Goal: Task Accomplishment & Management: Use online tool/utility

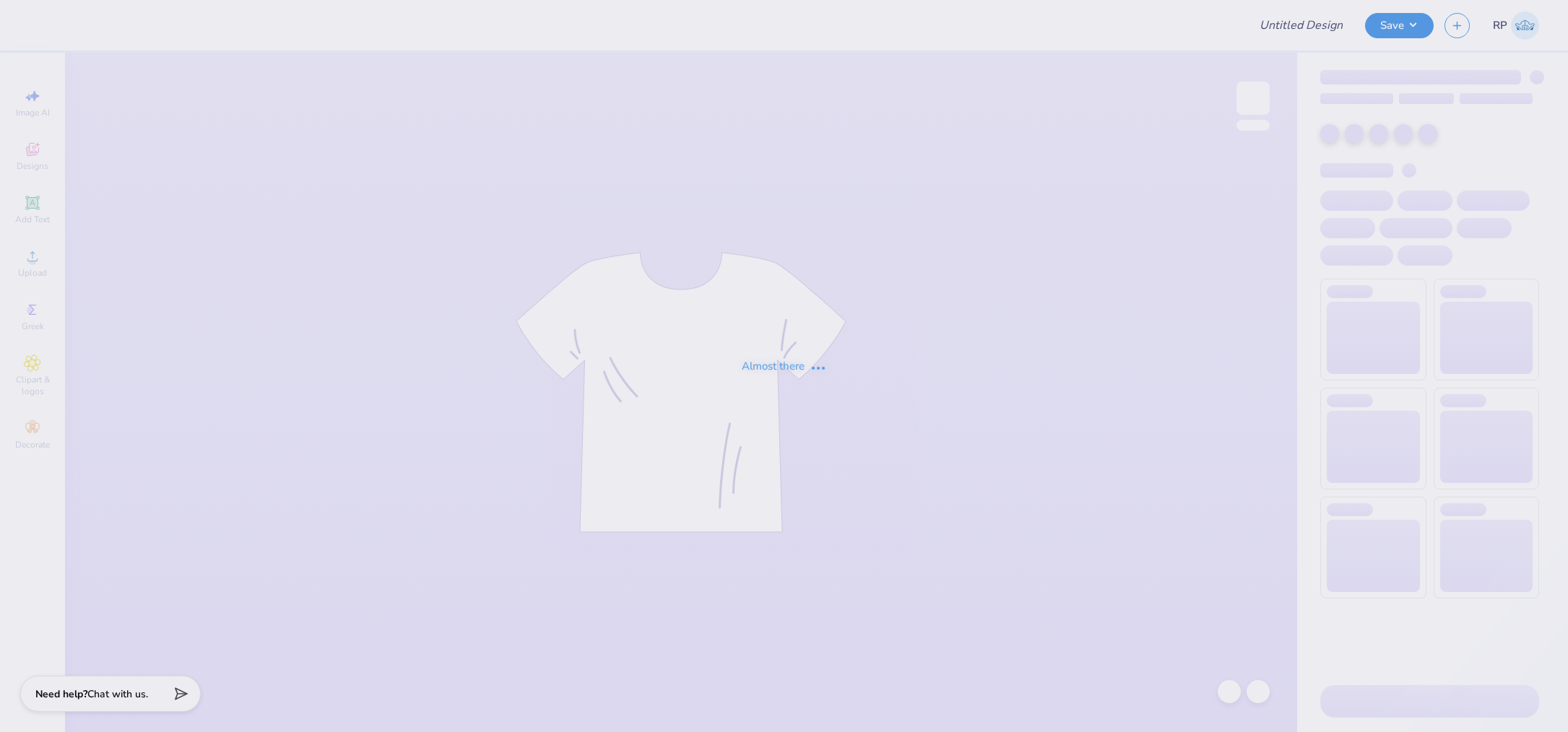
type input "PR Merch"
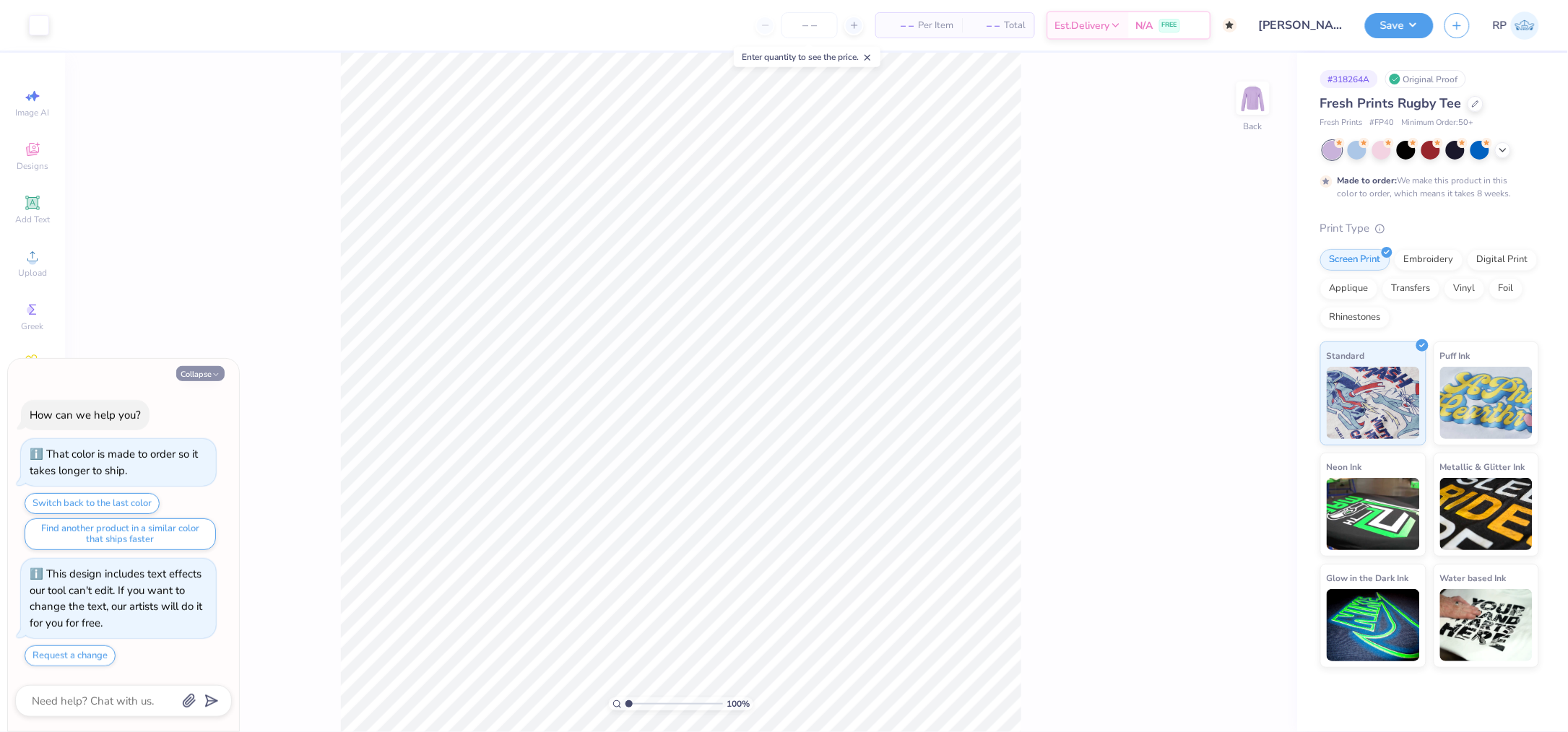
click at [200, 368] on button "Collapse" at bounding box center [200, 374] width 48 height 15
type textarea "x"
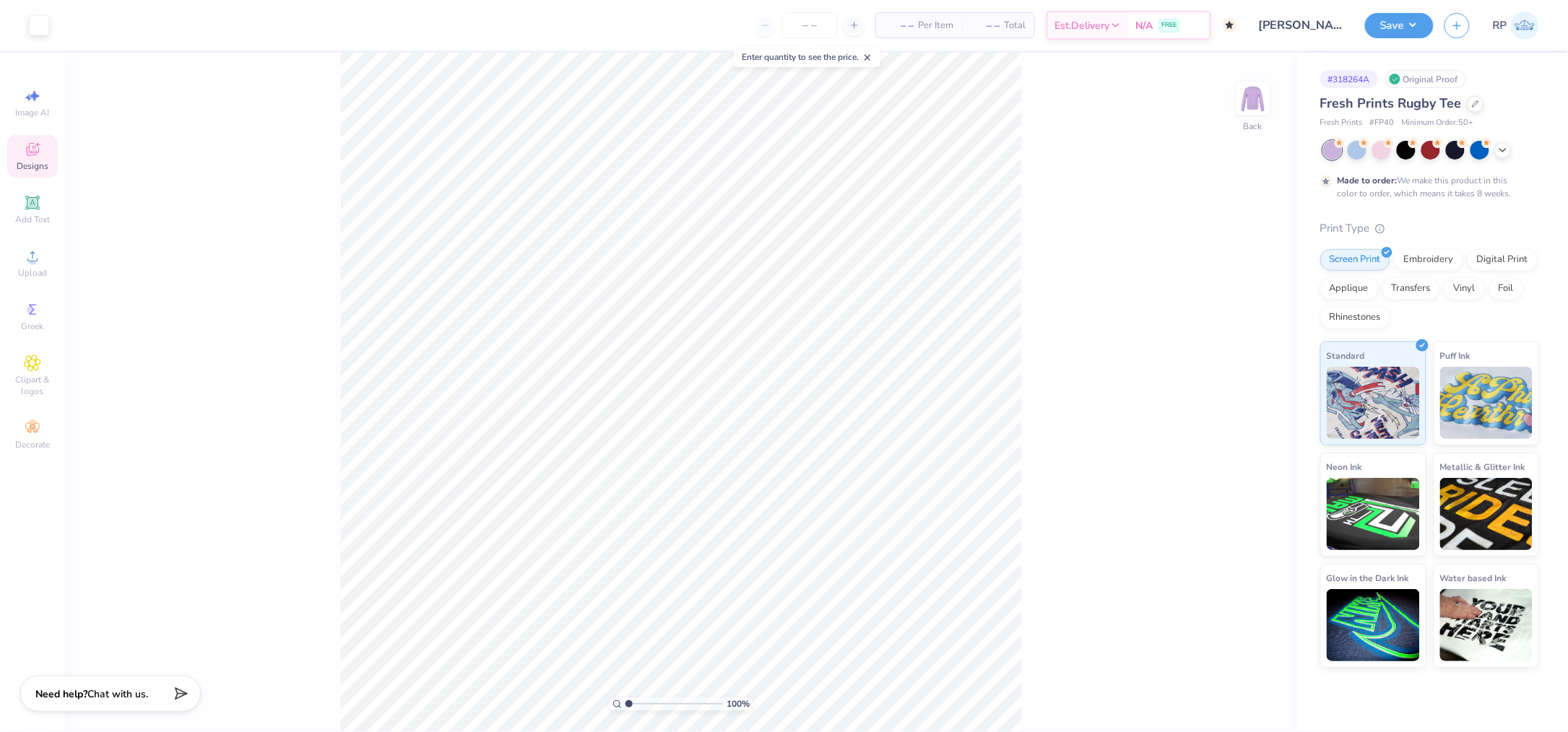
click at [34, 153] on icon at bounding box center [32, 151] width 12 height 9
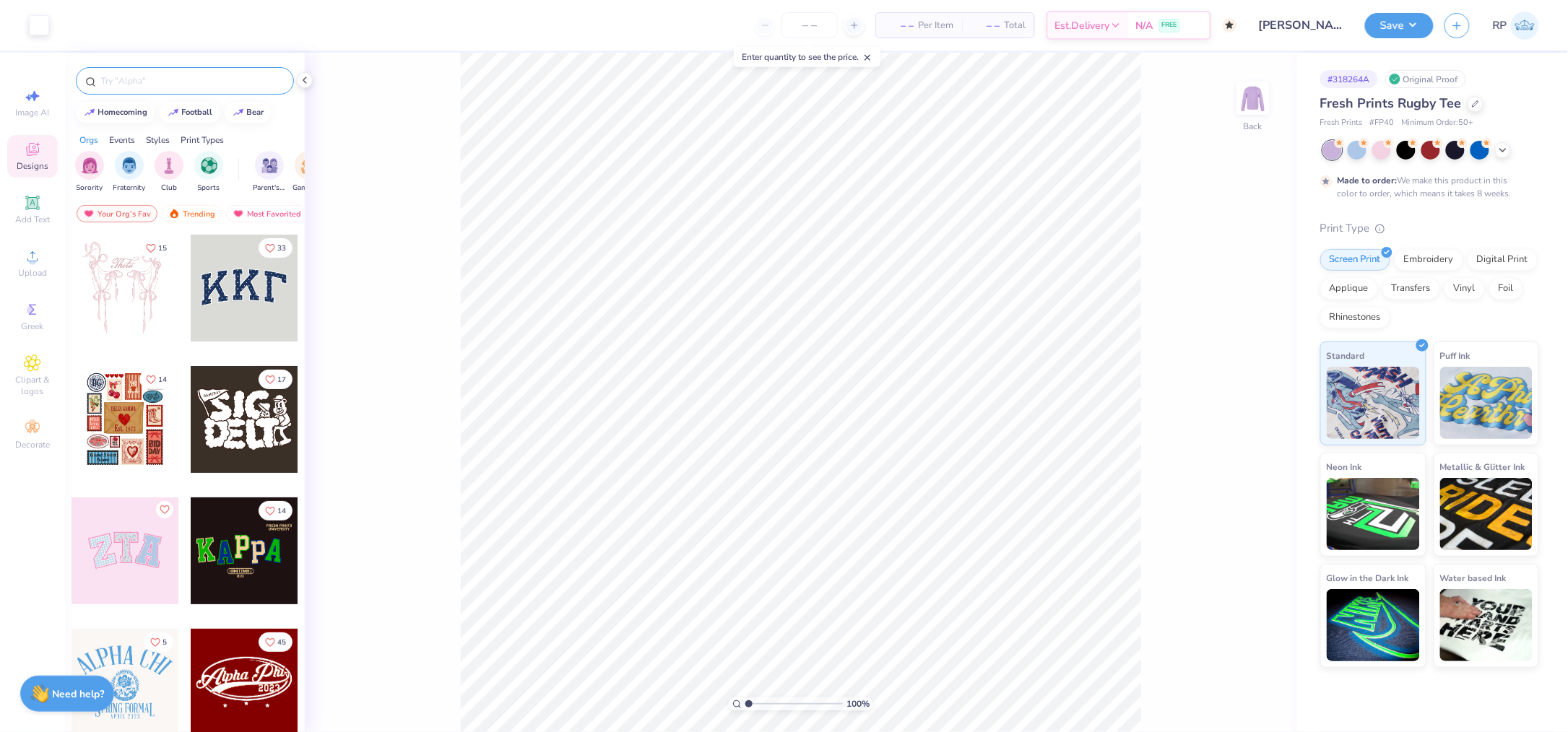
click at [221, 72] on div at bounding box center [185, 81] width 218 height 27
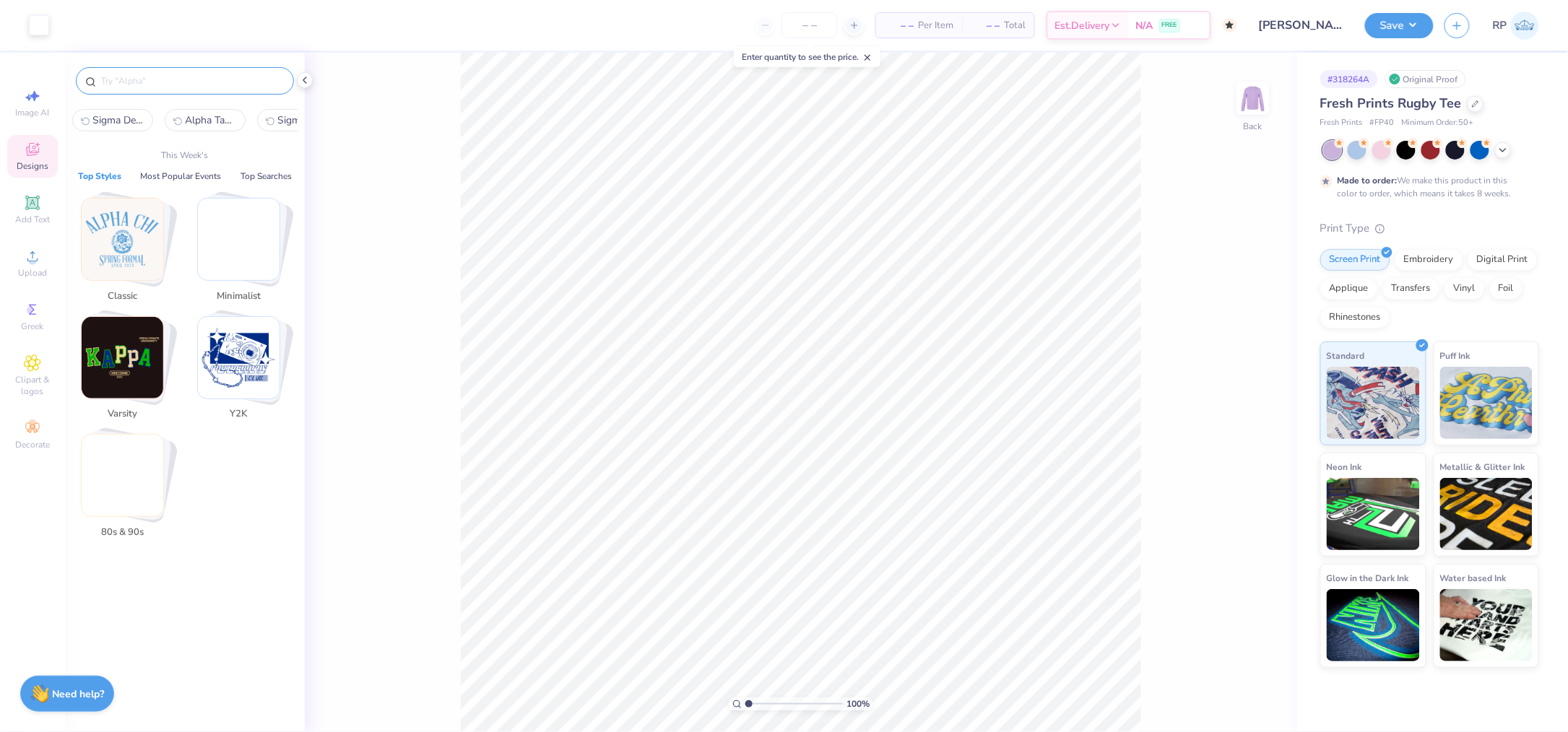
paste input "Kappa Alpha Theta Collegiate Arched Text and Football Game Day Shirt"
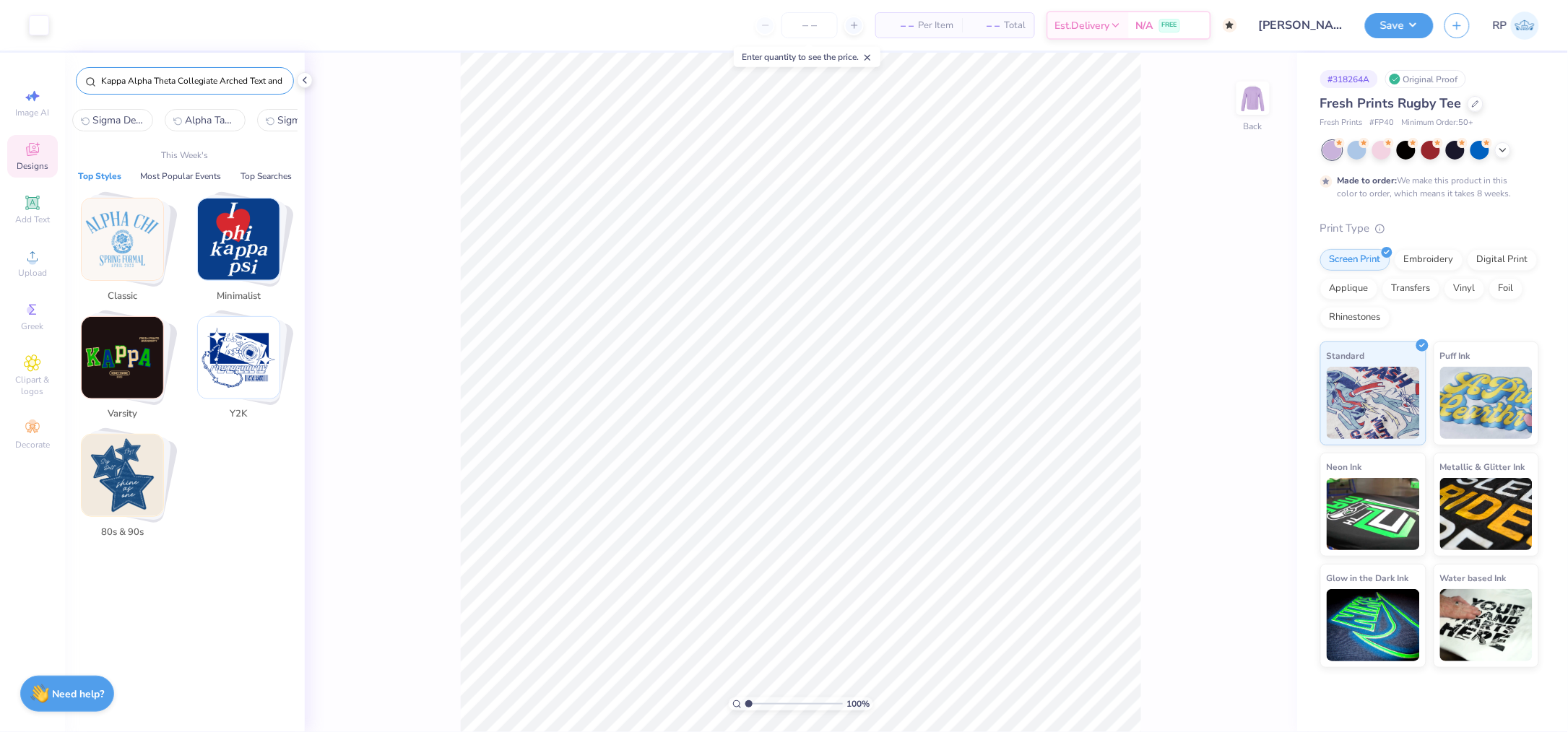
scroll to position [0, 108]
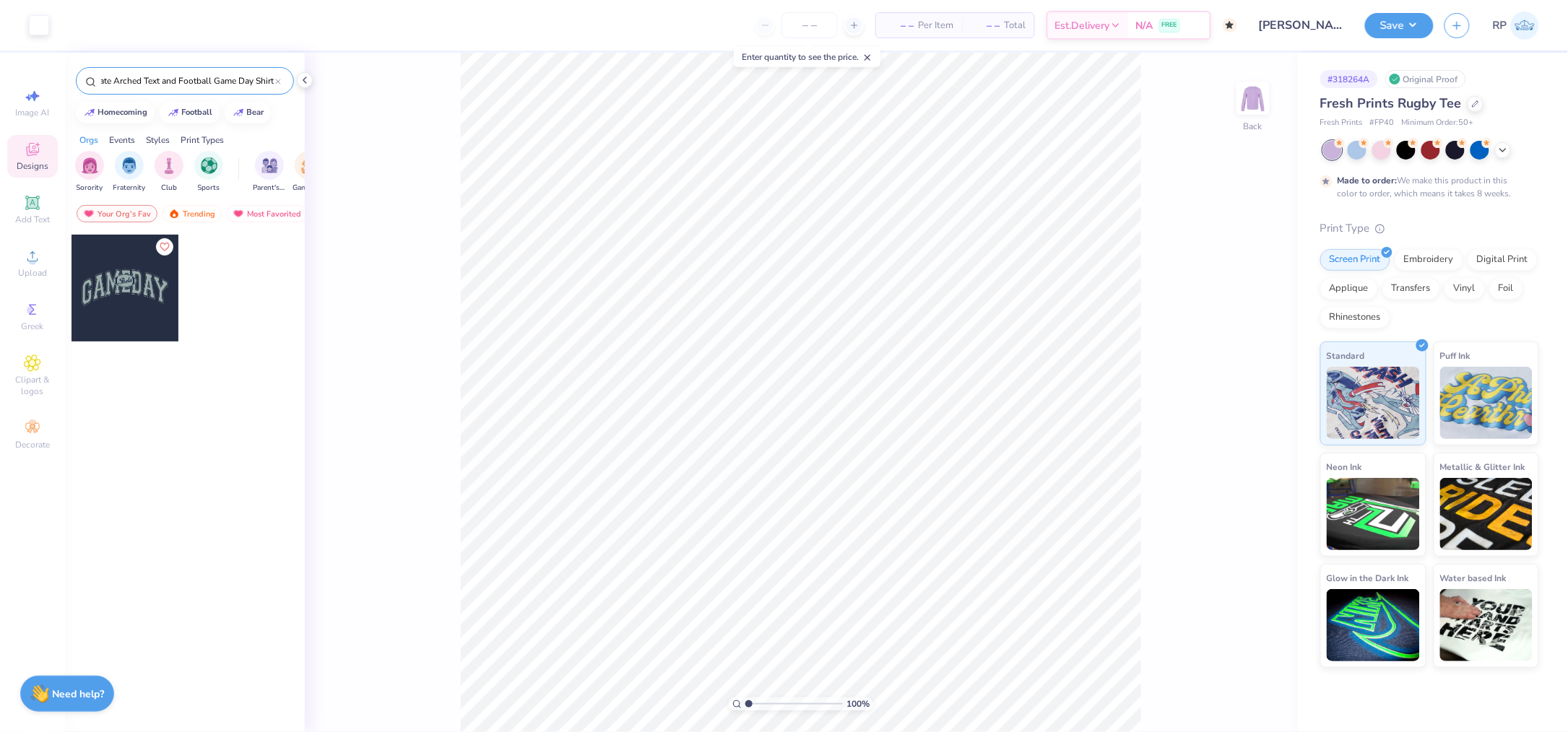
type input "Kappa Alpha Theta Collegiate Arched Text and Football Game Day Shirt"
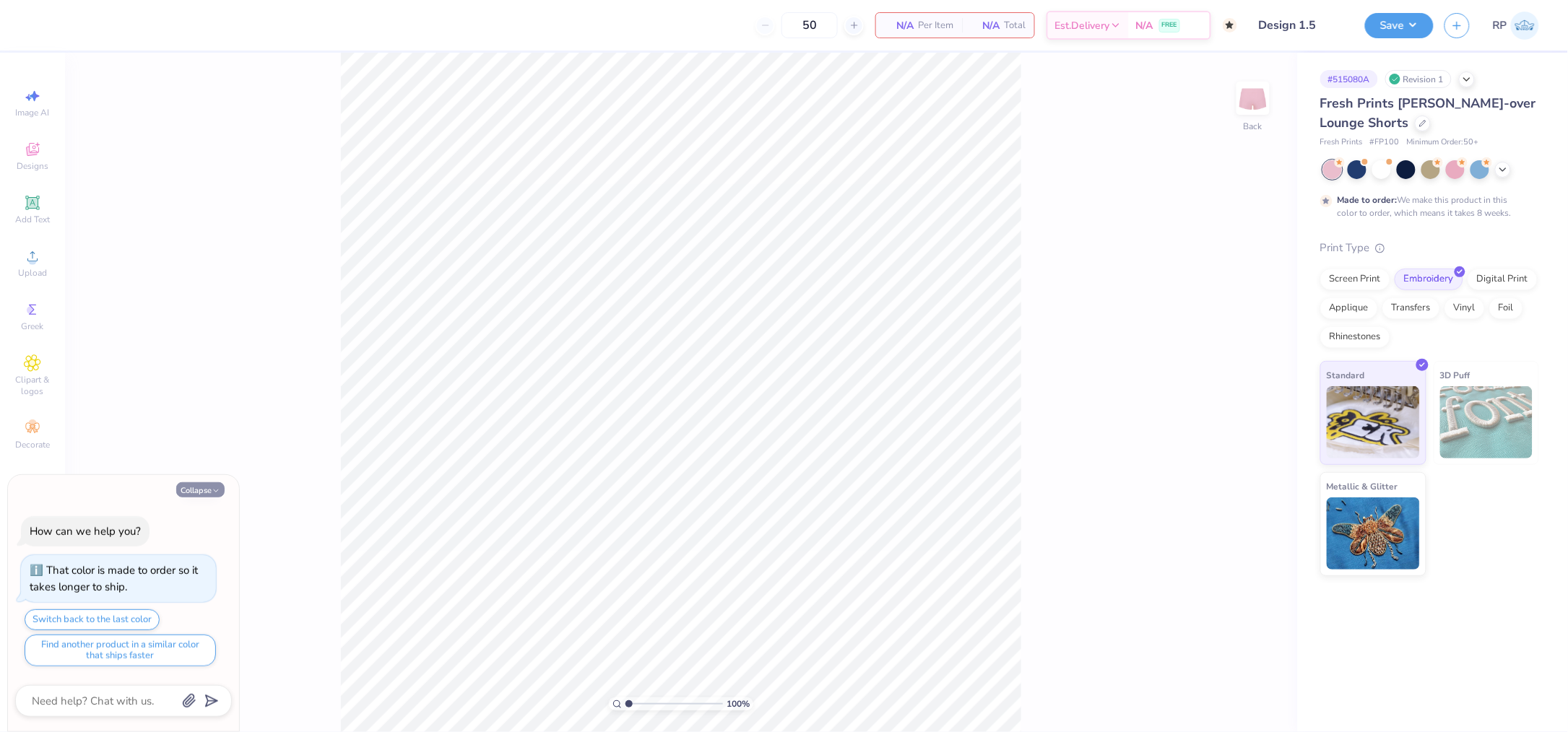
click at [196, 494] on button "Collapse" at bounding box center [200, 489] width 48 height 15
type textarea "x"
